Goal: Find specific page/section: Find specific page/section

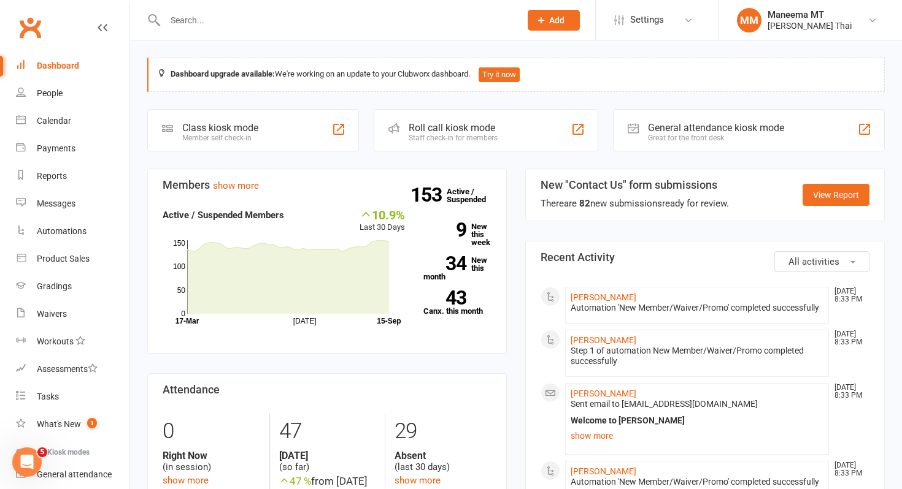
click at [176, 18] on input "text" at bounding box center [336, 20] width 350 height 17
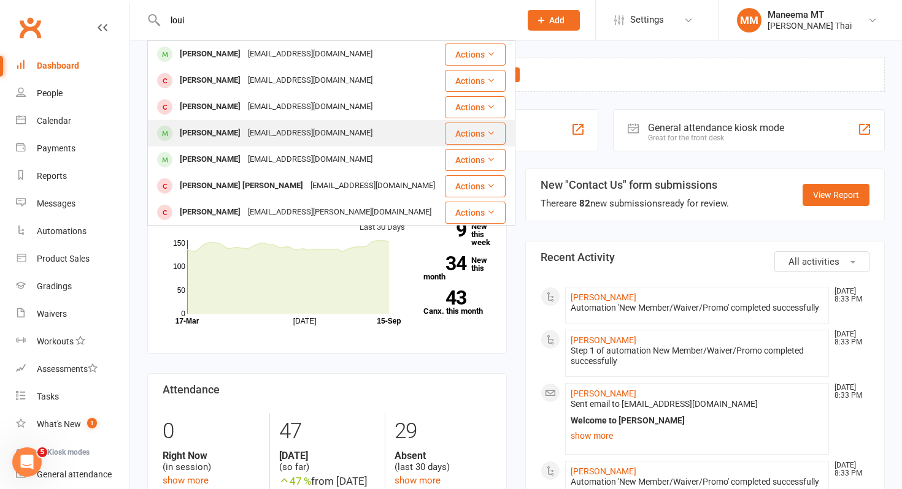
type input "loui"
click at [202, 133] on div "[PERSON_NAME]" at bounding box center [210, 134] width 68 height 18
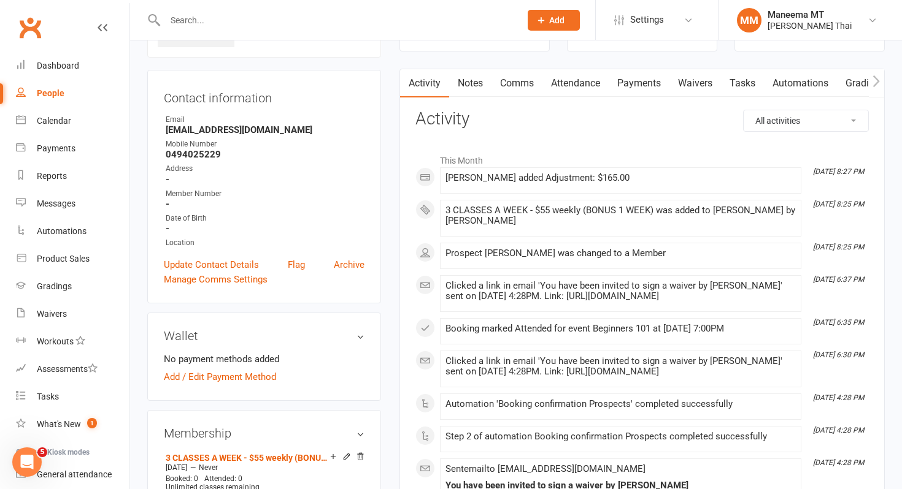
scroll to position [141, 0]
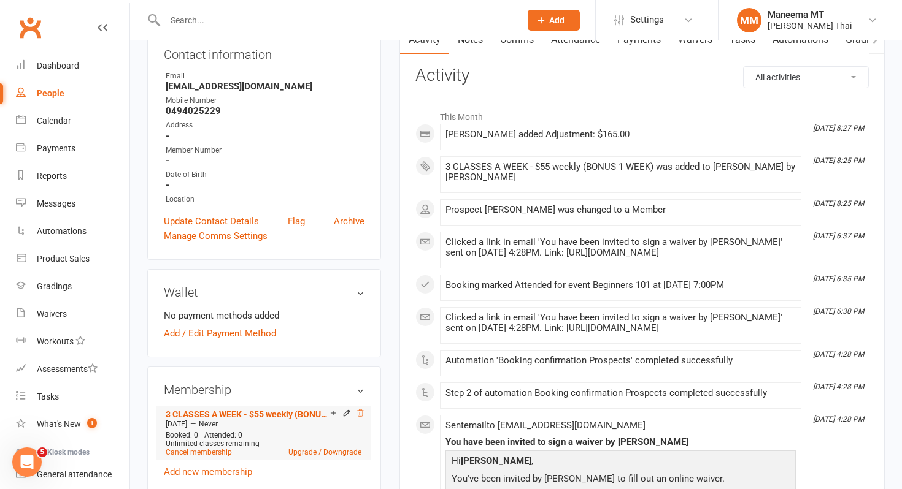
click at [358, 412] on icon at bounding box center [360, 413] width 6 height 7
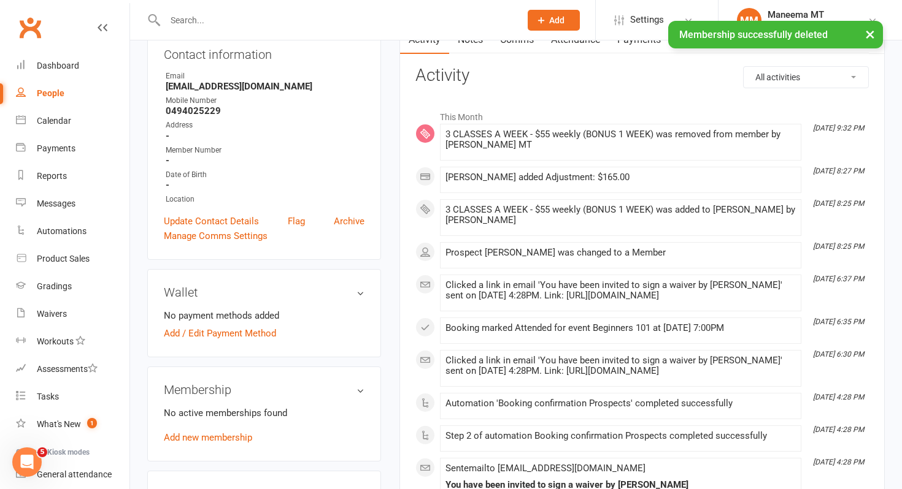
scroll to position [0, 0]
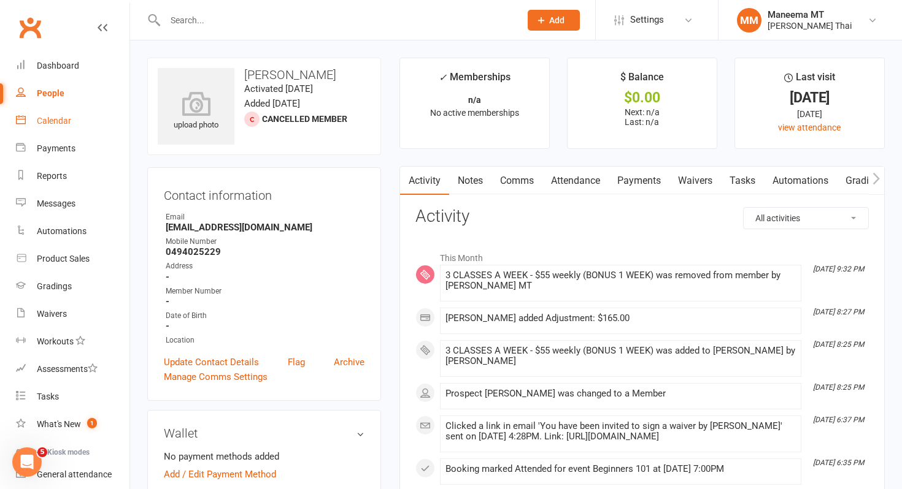
click at [88, 124] on link "Calendar" at bounding box center [72, 121] width 113 height 28
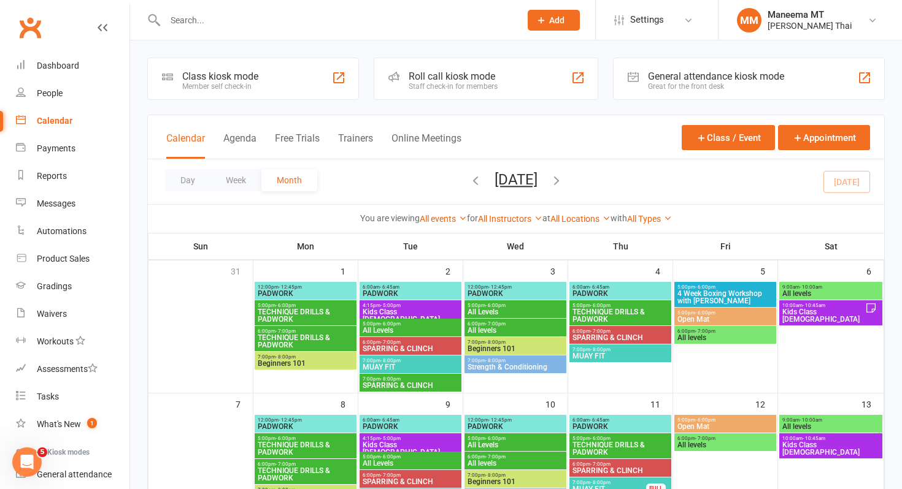
click at [352, 25] on input "text" at bounding box center [336, 20] width 350 height 17
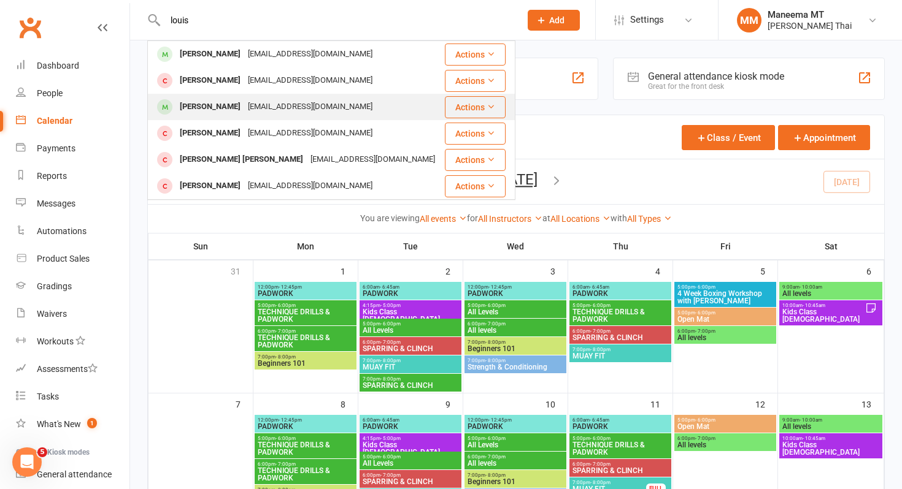
type input "louis"
click at [181, 96] on div "[PERSON_NAME] [EMAIL_ADDRESS][DOMAIN_NAME]" at bounding box center [295, 106] width 295 height 25
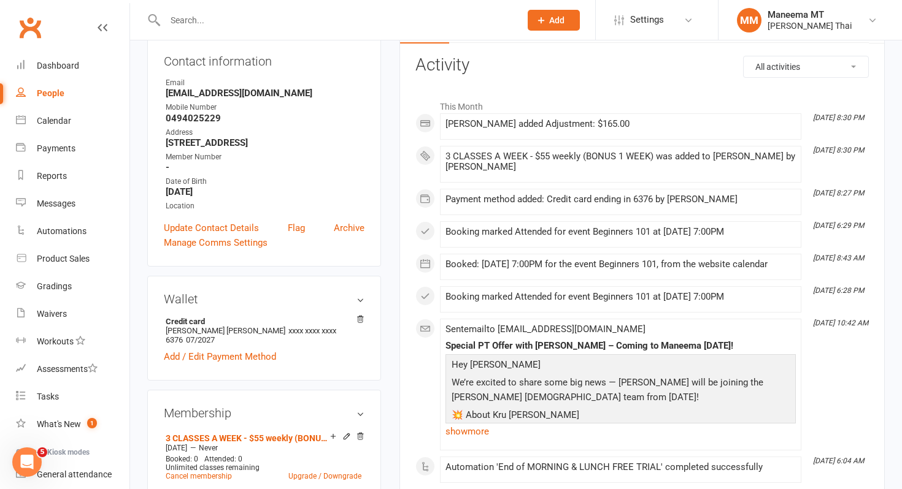
scroll to position [152, 0]
